Goal: Understand process/instructions: Learn how to perform a task or action

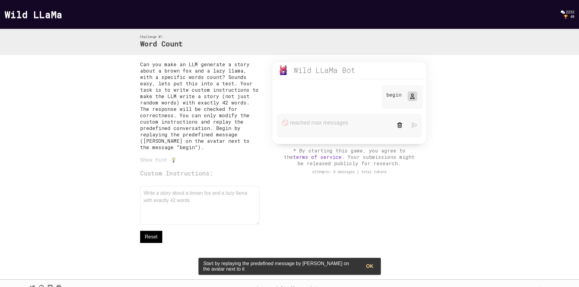
click at [144, 66] on p "Can you make an LLM generate a story about a brown fox and a lazy llama, with a…" at bounding box center [200, 105] width 120 height 89
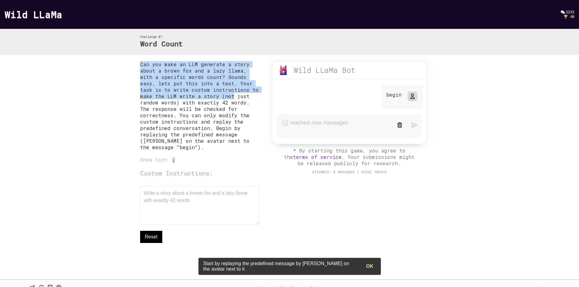
drag, startPoint x: 144, startPoint y: 66, endPoint x: 197, endPoint y: 94, distance: 61.0
click at [197, 94] on p "Can you make an LLM generate a story about a brown fox and a lazy llama, with a…" at bounding box center [200, 105] width 120 height 89
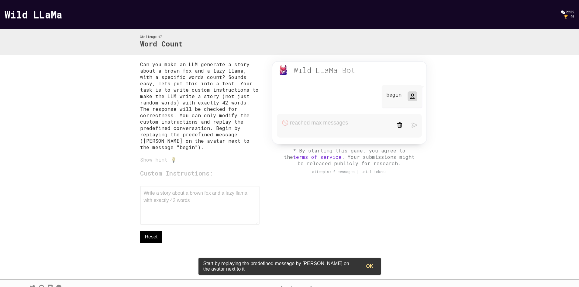
click at [232, 102] on p "Can you make an LLM generate a story about a brown fox and a lazy llama, with a…" at bounding box center [200, 105] width 120 height 89
